Goal: Task Accomplishment & Management: Use online tool/utility

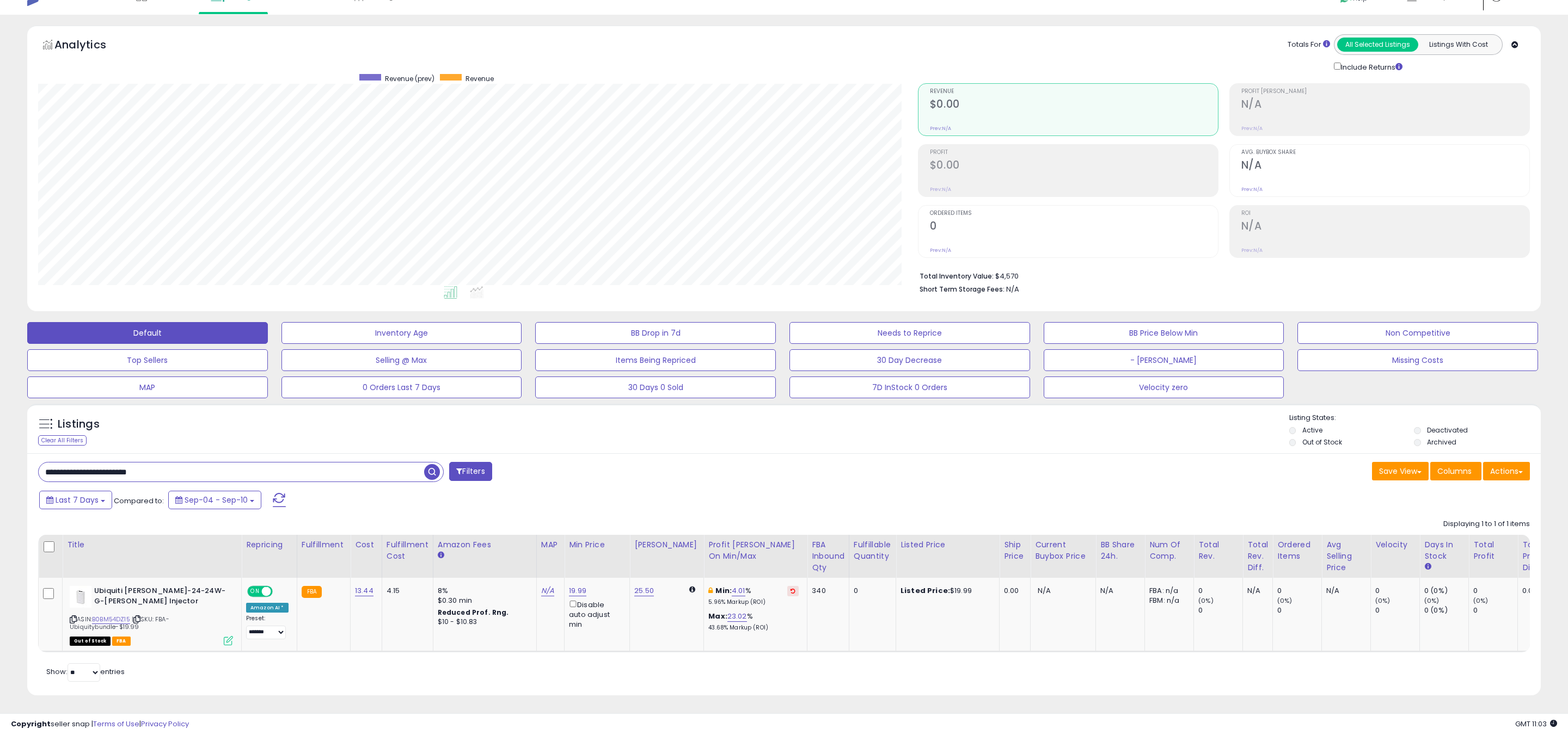
scroll to position [223, 880]
drag, startPoint x: 85, startPoint y: 472, endPoint x: 0, endPoint y: 470, distance: 85.0
click at [0, 470] on div "**********" at bounding box center [784, 375] width 1568 height 722
type input "****"
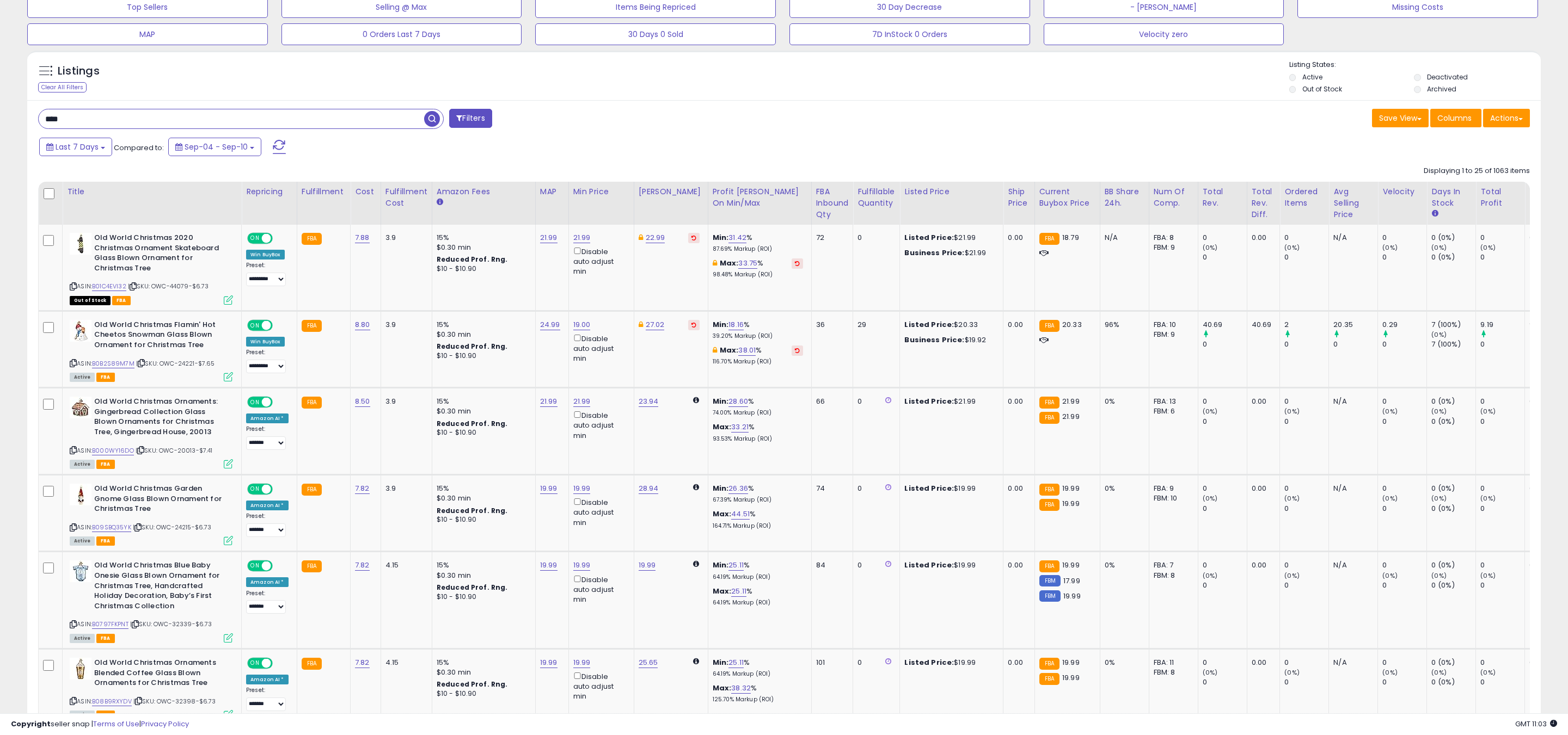
scroll to position [393, 0]
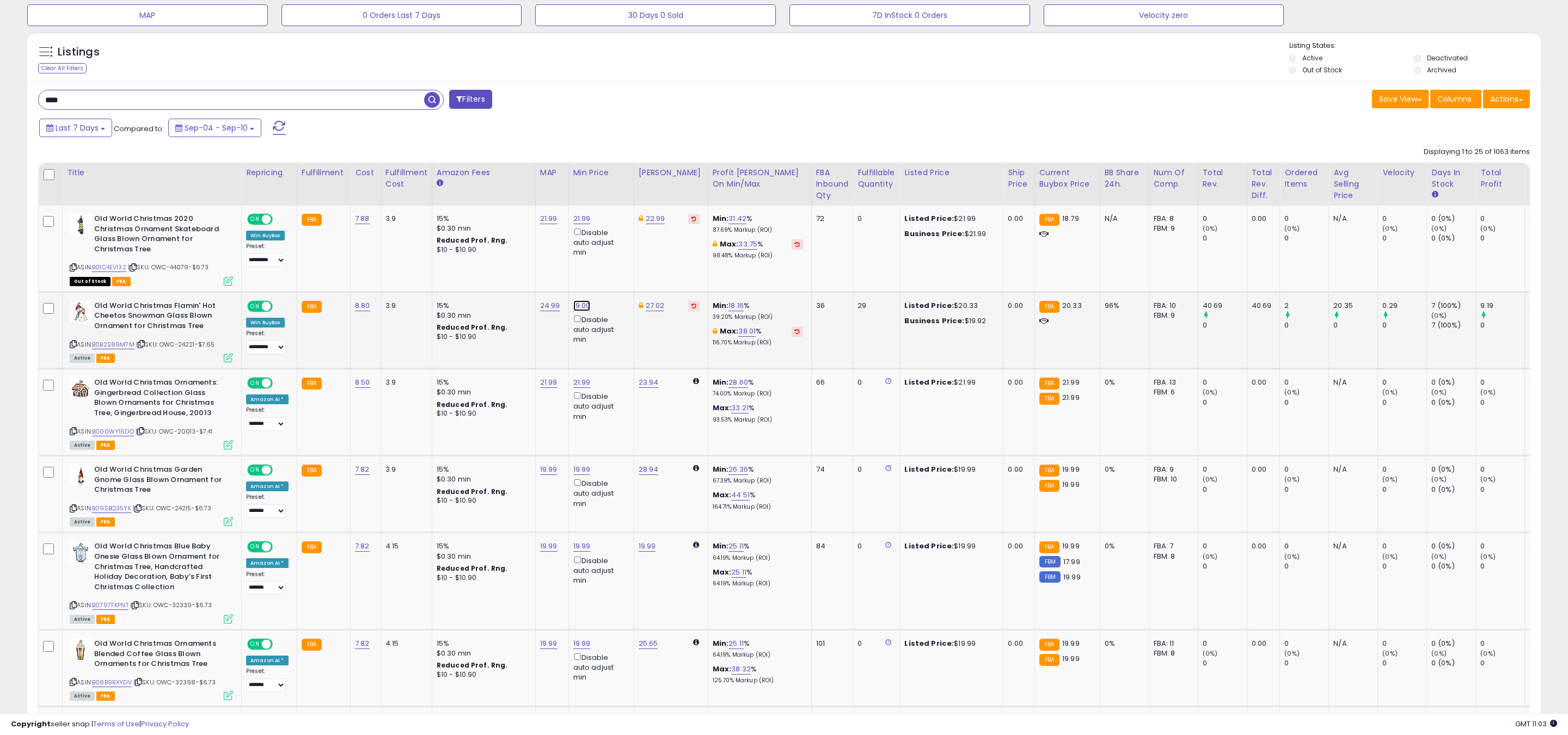
click at [578, 306] on link "19.00" at bounding box center [582, 305] width 17 height 11
drag, startPoint x: 529, startPoint y: 266, endPoint x: 471, endPoint y: 262, distance: 58.1
type input "*****"
click at [614, 268] on icon "submit" at bounding box center [610, 268] width 7 height 7
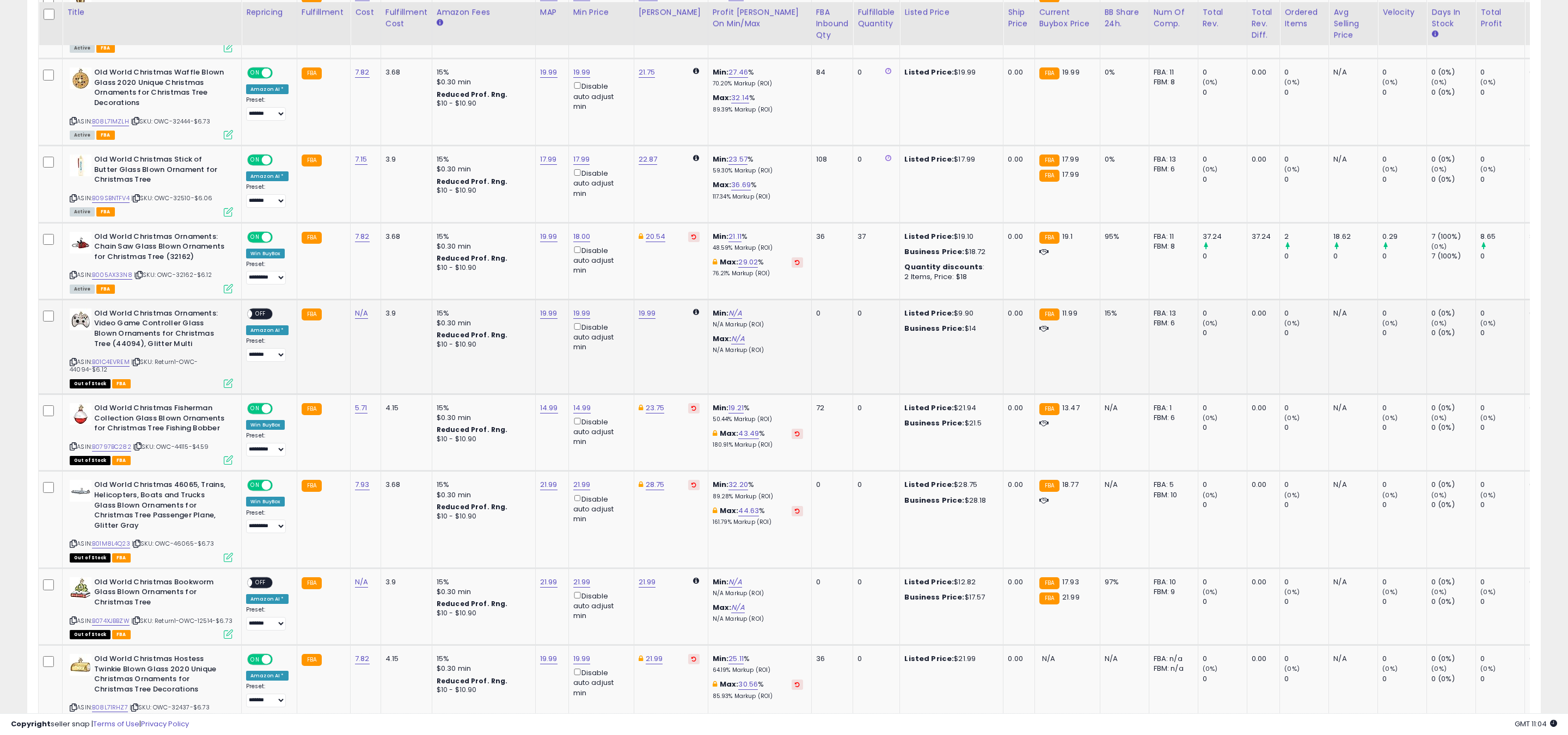
scroll to position [1042, 0]
drag, startPoint x: 263, startPoint y: 310, endPoint x: 314, endPoint y: 328, distance: 54.1
click at [263, 310] on span "OFF" at bounding box center [261, 312] width 17 height 9
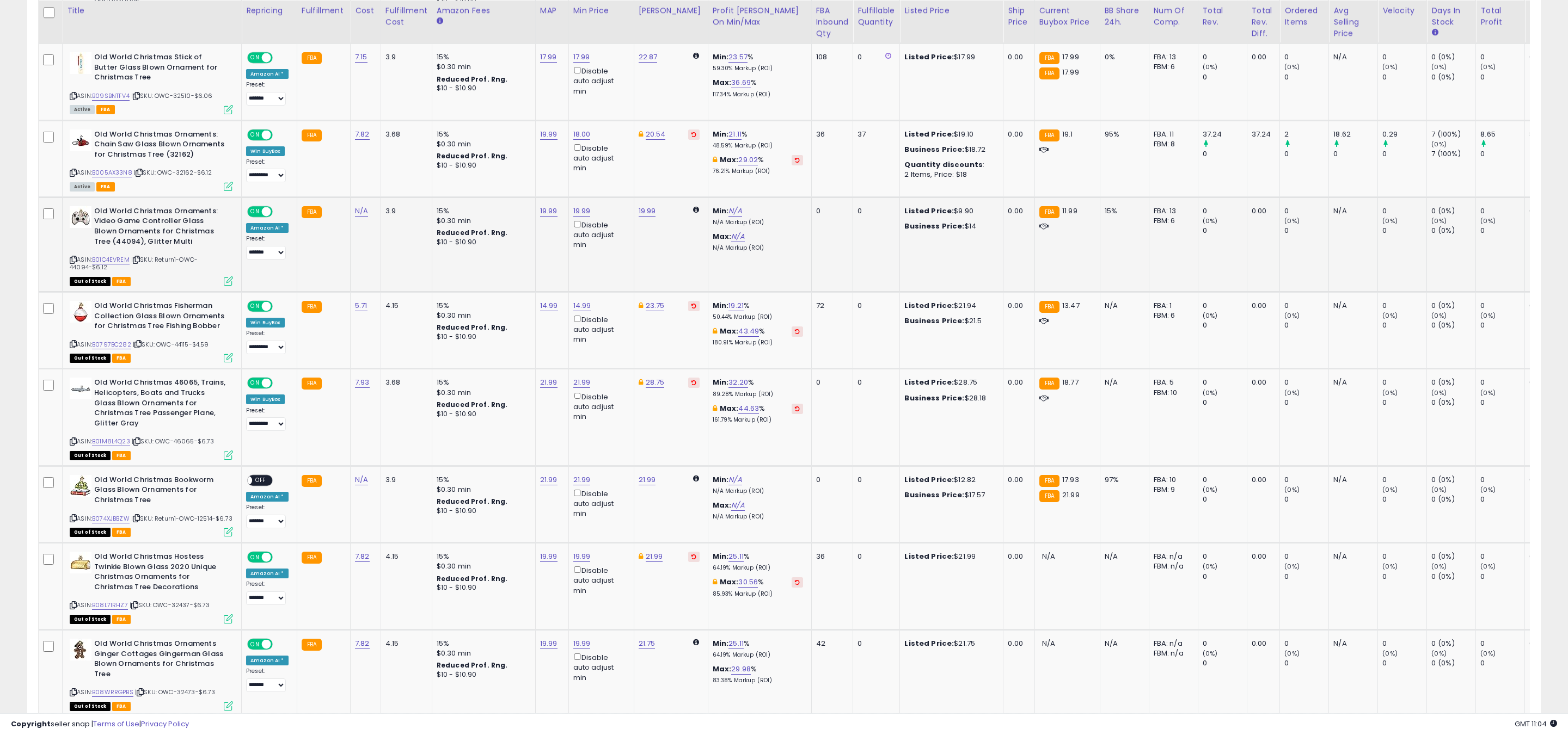
scroll to position [1165, 0]
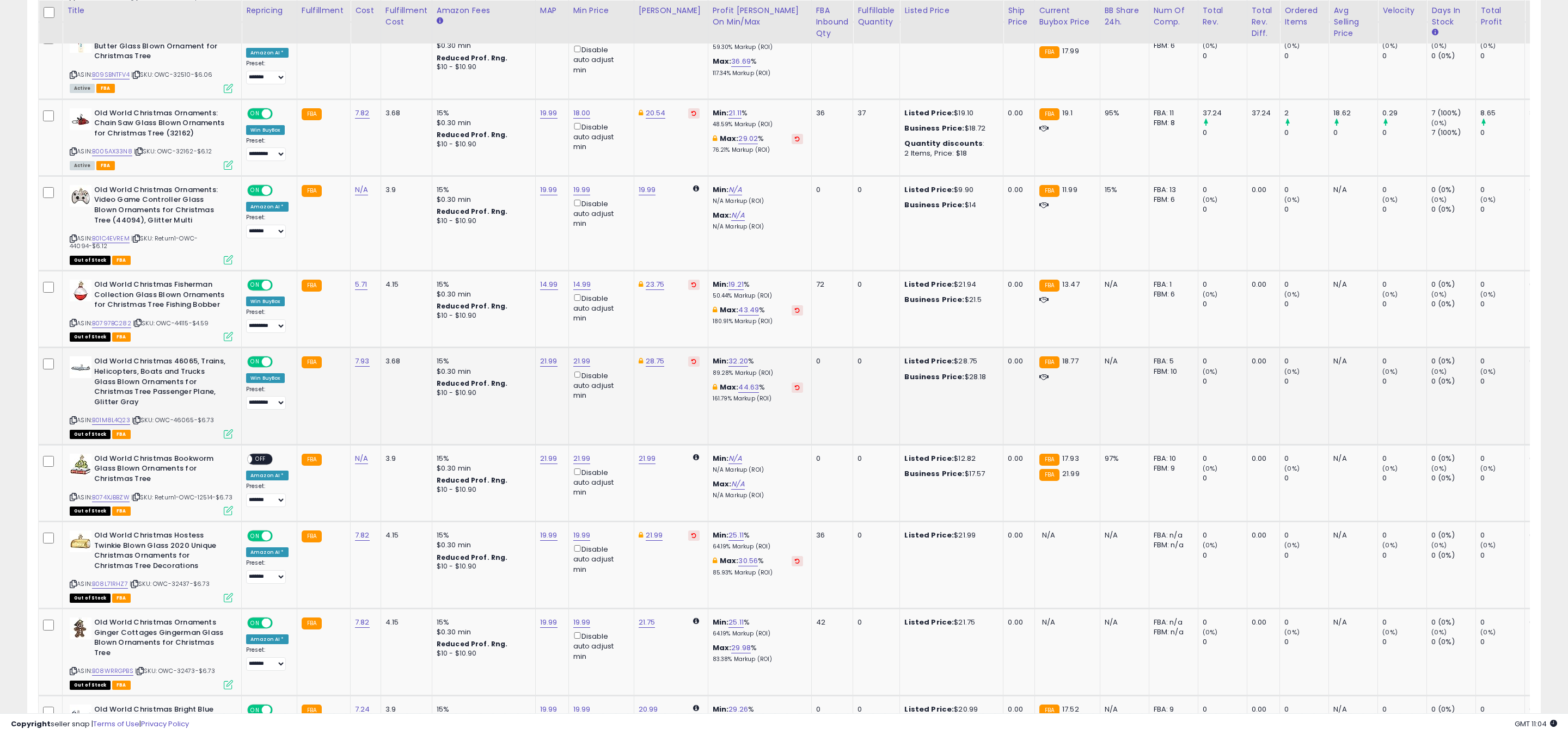
drag, startPoint x: 256, startPoint y: 444, endPoint x: 464, endPoint y: 409, distance: 210.9
click at [256, 454] on span "OFF" at bounding box center [261, 459] width 17 height 9
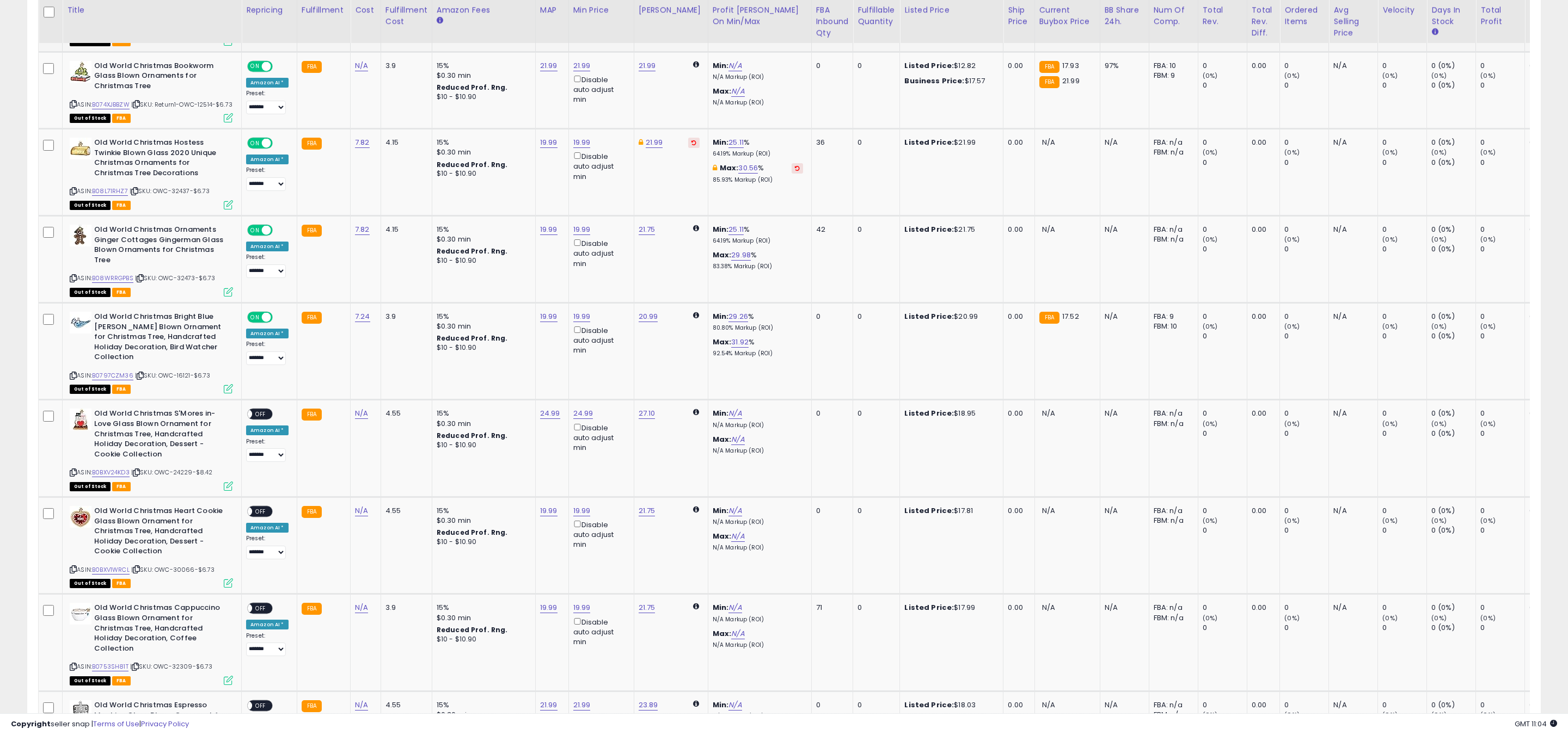
scroll to position [1563, 0]
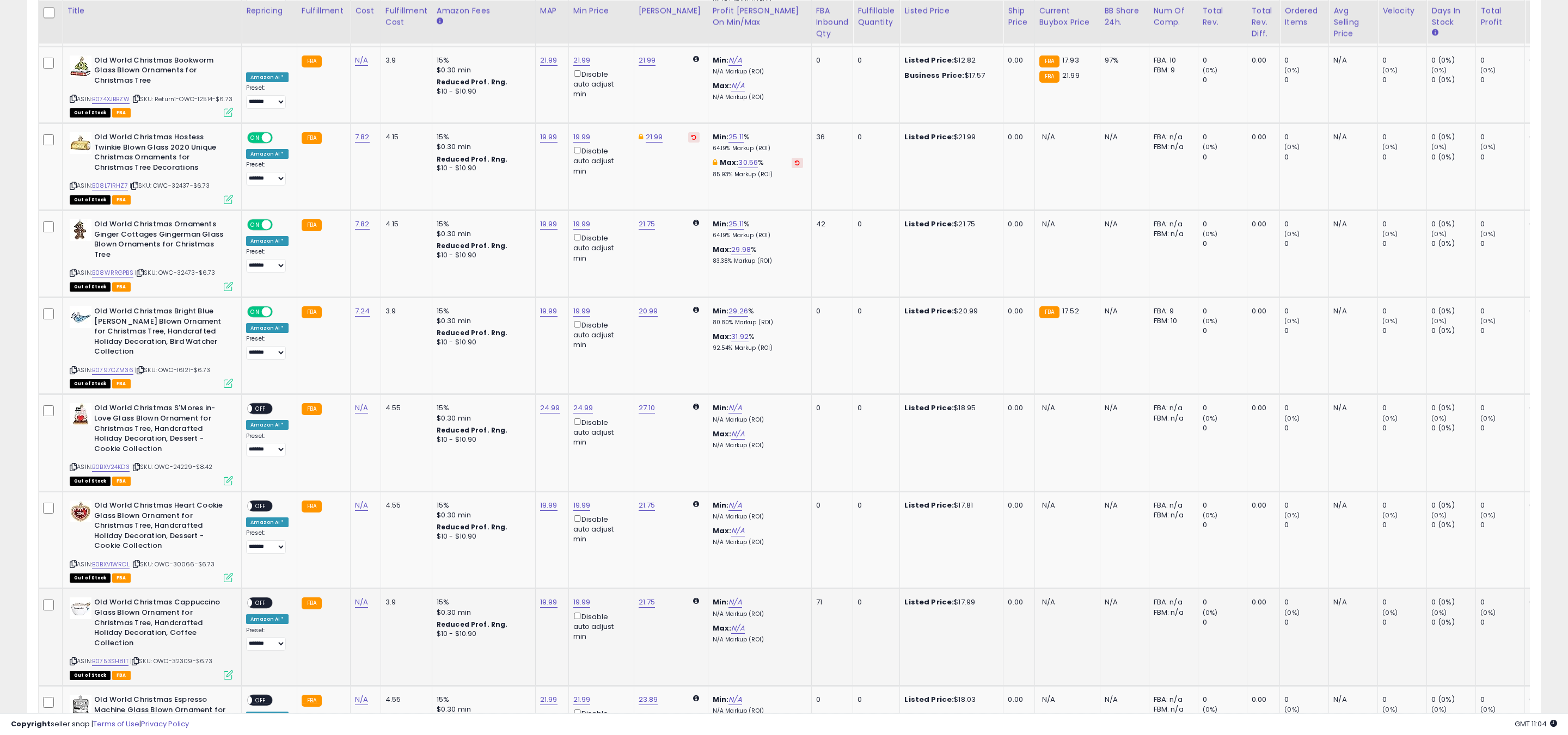
click at [253, 599] on div "ON OFF" at bounding box center [242, 603] width 26 height 9
click at [257, 599] on span "OFF" at bounding box center [261, 603] width 17 height 9
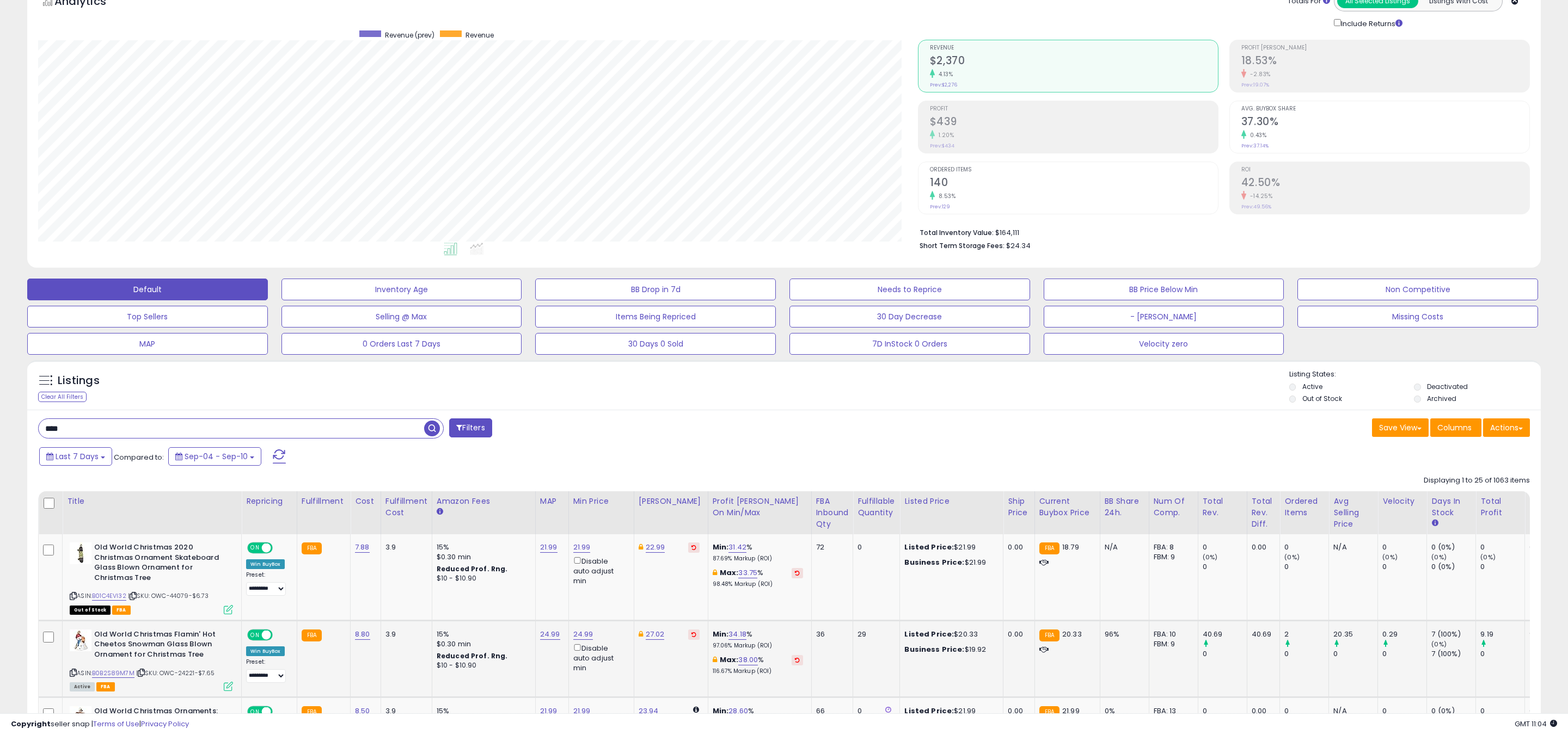
scroll to position [0, 0]
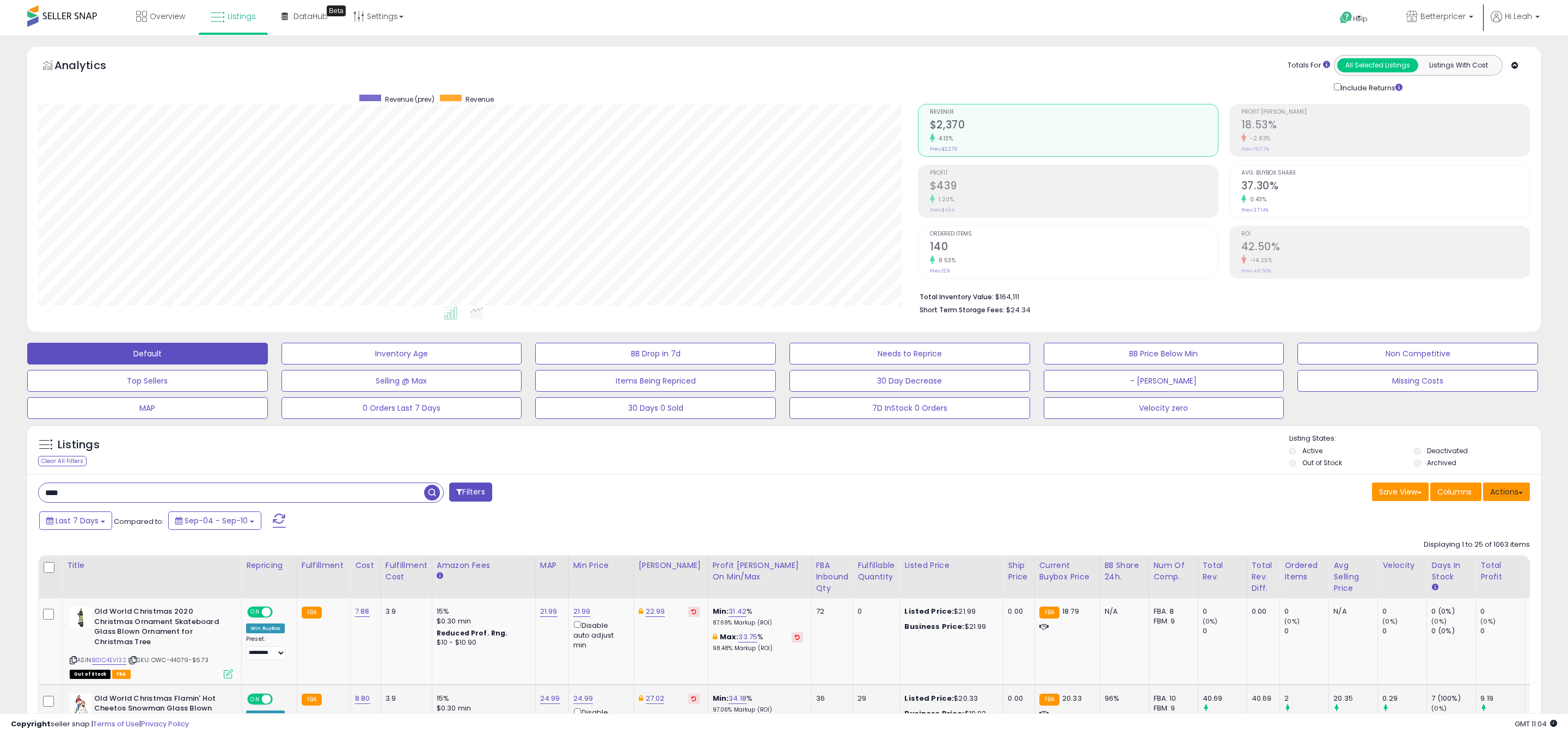
click at [1516, 495] on button "Actions" at bounding box center [1506, 492] width 47 height 19
click at [1459, 509] on link "Import" at bounding box center [1462, 515] width 120 height 17
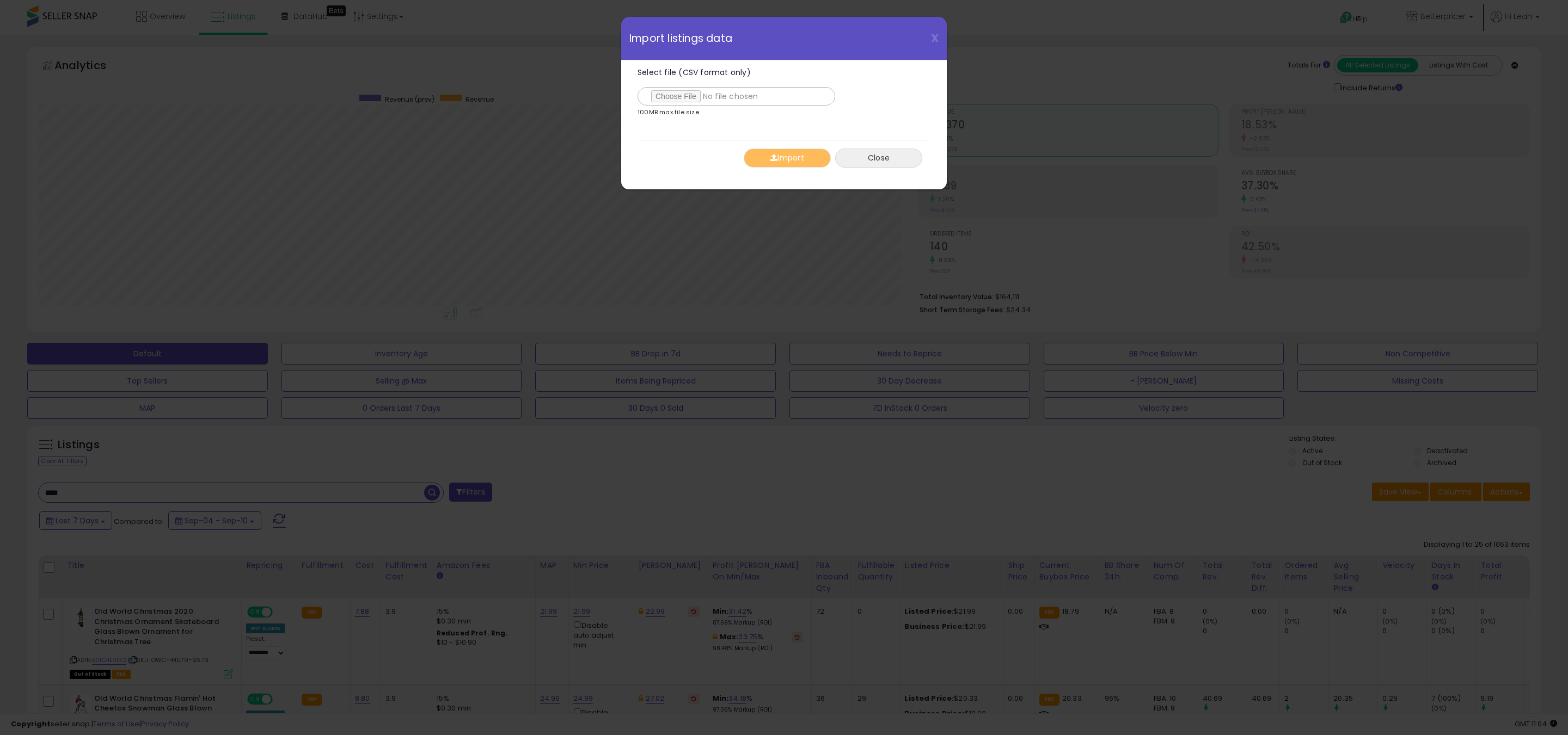
click at [860, 155] on button "Close" at bounding box center [879, 158] width 87 height 19
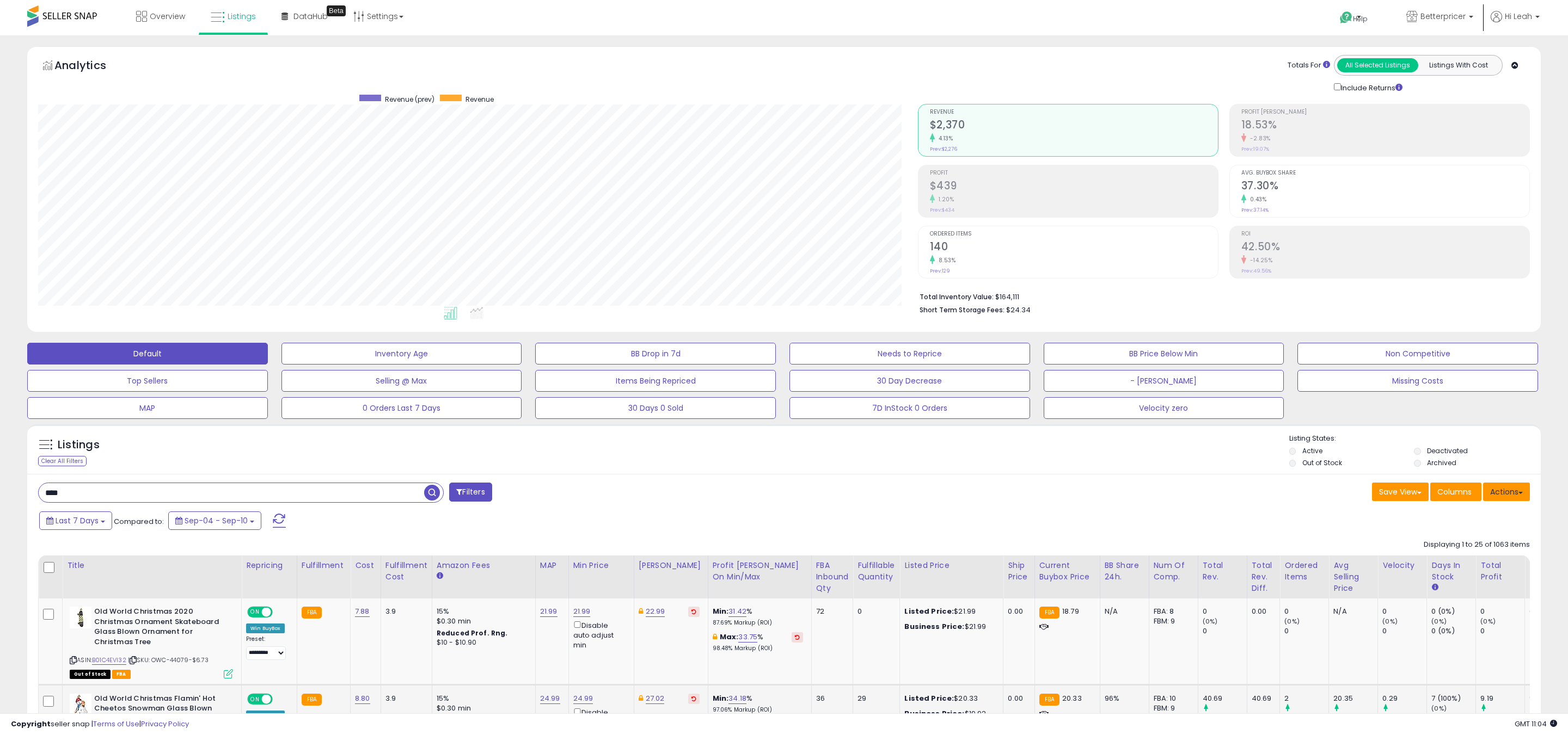
drag, startPoint x: 1515, startPoint y: 493, endPoint x: 1510, endPoint y: 491, distance: 5.4
click at [1515, 493] on button "Actions" at bounding box center [1506, 492] width 47 height 19
click at [1467, 544] on link "Export Visible Columns" at bounding box center [1462, 542] width 120 height 17
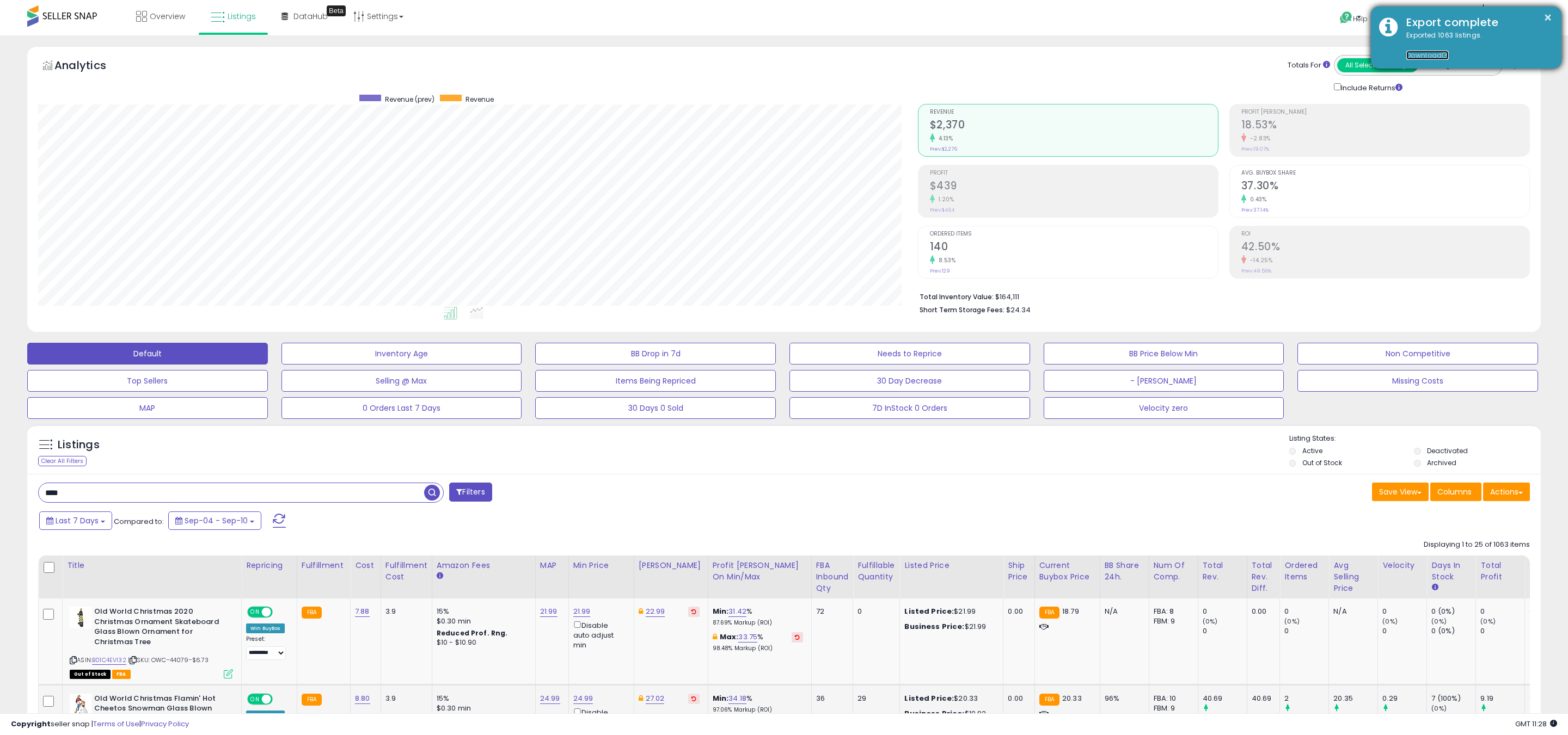
click at [1422, 54] on link "Download" at bounding box center [1427, 55] width 42 height 9
